Goal: Task Accomplishment & Management: Manage account settings

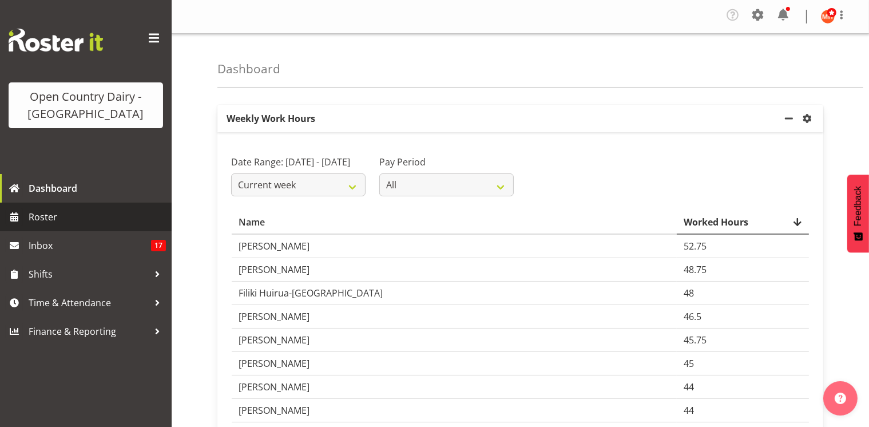
click at [60, 220] on span "Roster" at bounding box center [97, 216] width 137 height 17
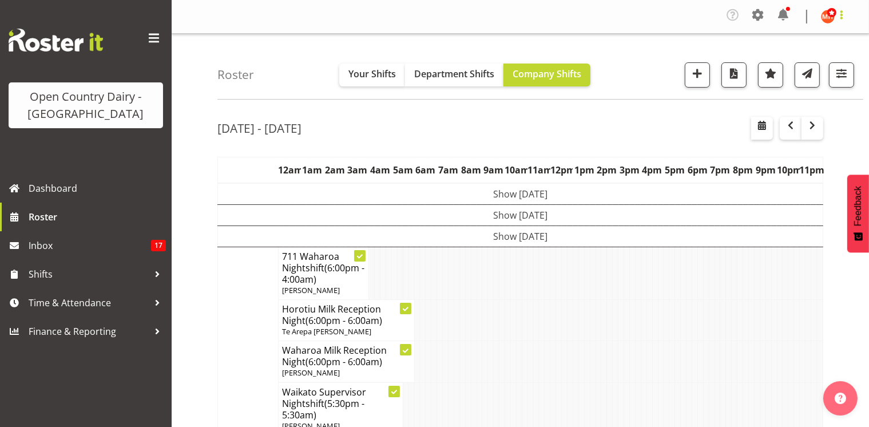
click at [842, 14] on span at bounding box center [842, 15] width 14 height 14
click at [762, 65] on link "Log Out" at bounding box center [794, 63] width 110 height 21
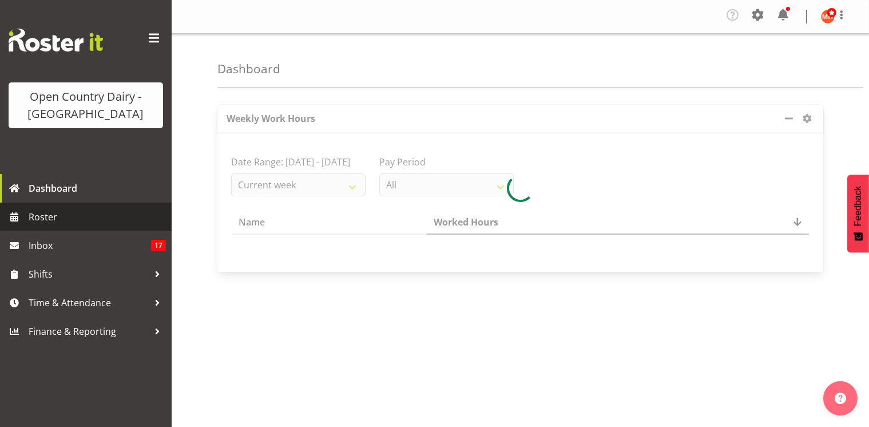
click at [73, 213] on span "Roster" at bounding box center [97, 216] width 137 height 17
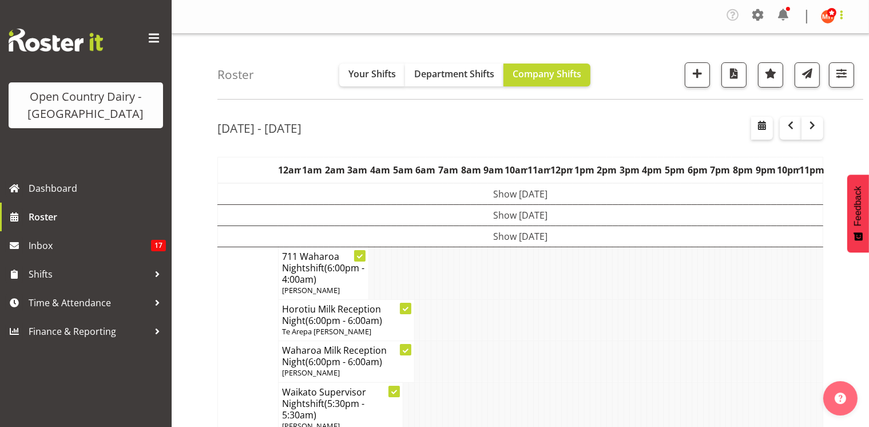
click at [840, 19] on span at bounding box center [842, 15] width 14 height 14
click at [800, 66] on link "Log Out" at bounding box center [794, 63] width 110 height 21
